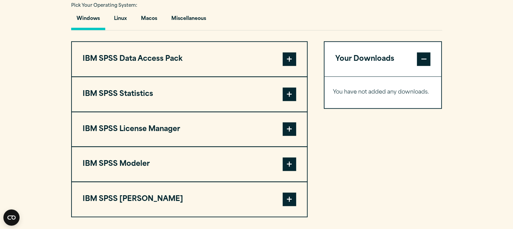
scroll to position [506, 0]
click at [236, 91] on button "IBM SPSS Statistics" at bounding box center [189, 94] width 235 height 34
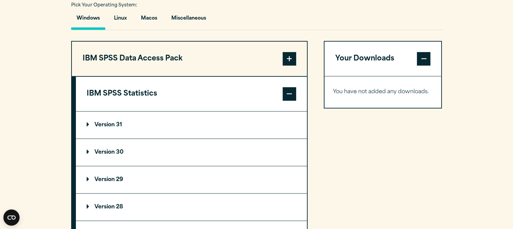
click at [147, 146] on summary "Version 30" at bounding box center [191, 152] width 231 height 27
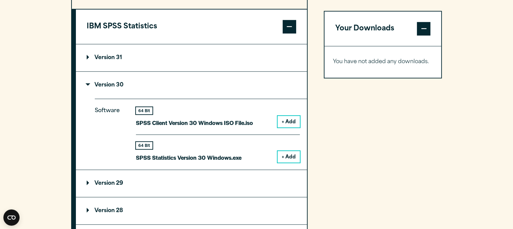
scroll to position [573, 0]
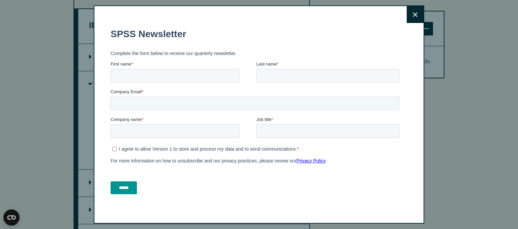
click at [413, 15] on icon at bounding box center [415, 14] width 5 height 5
click at [407, 14] on button "Close" at bounding box center [415, 14] width 17 height 17
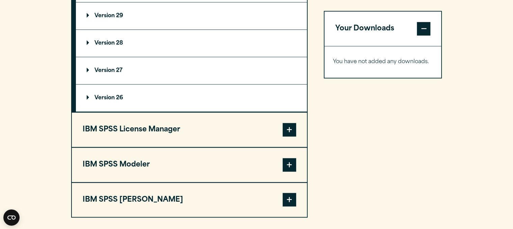
click at [149, 101] on summary "Version 26" at bounding box center [191, 97] width 231 height 27
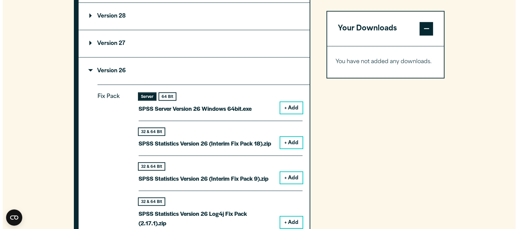
scroll to position [768, 0]
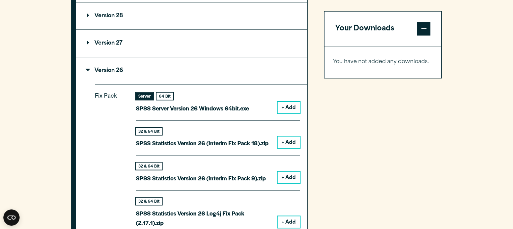
click at [150, 50] on summary "Version 27" at bounding box center [191, 43] width 231 height 27
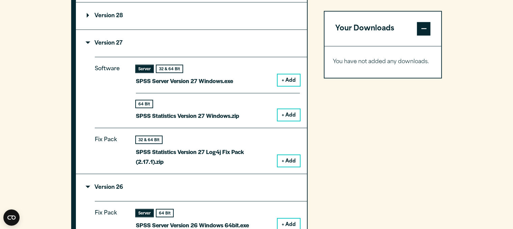
click at [288, 80] on button "+ Add" at bounding box center [289, 79] width 22 height 11
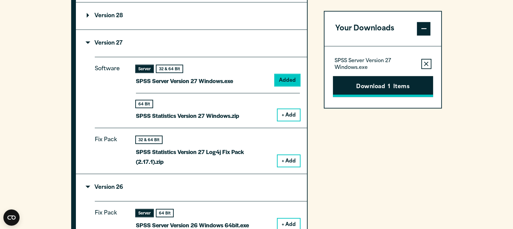
click at [399, 80] on button "Download 1 Items" at bounding box center [383, 86] width 100 height 21
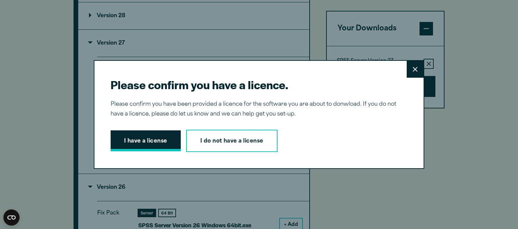
click at [163, 142] on button "I have a license" at bounding box center [146, 140] width 70 height 21
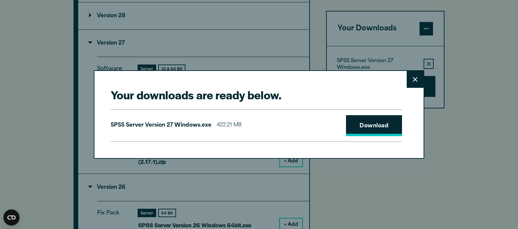
click at [367, 127] on link "Download" at bounding box center [374, 125] width 56 height 21
